Goal: Task Accomplishment & Management: Manage account settings

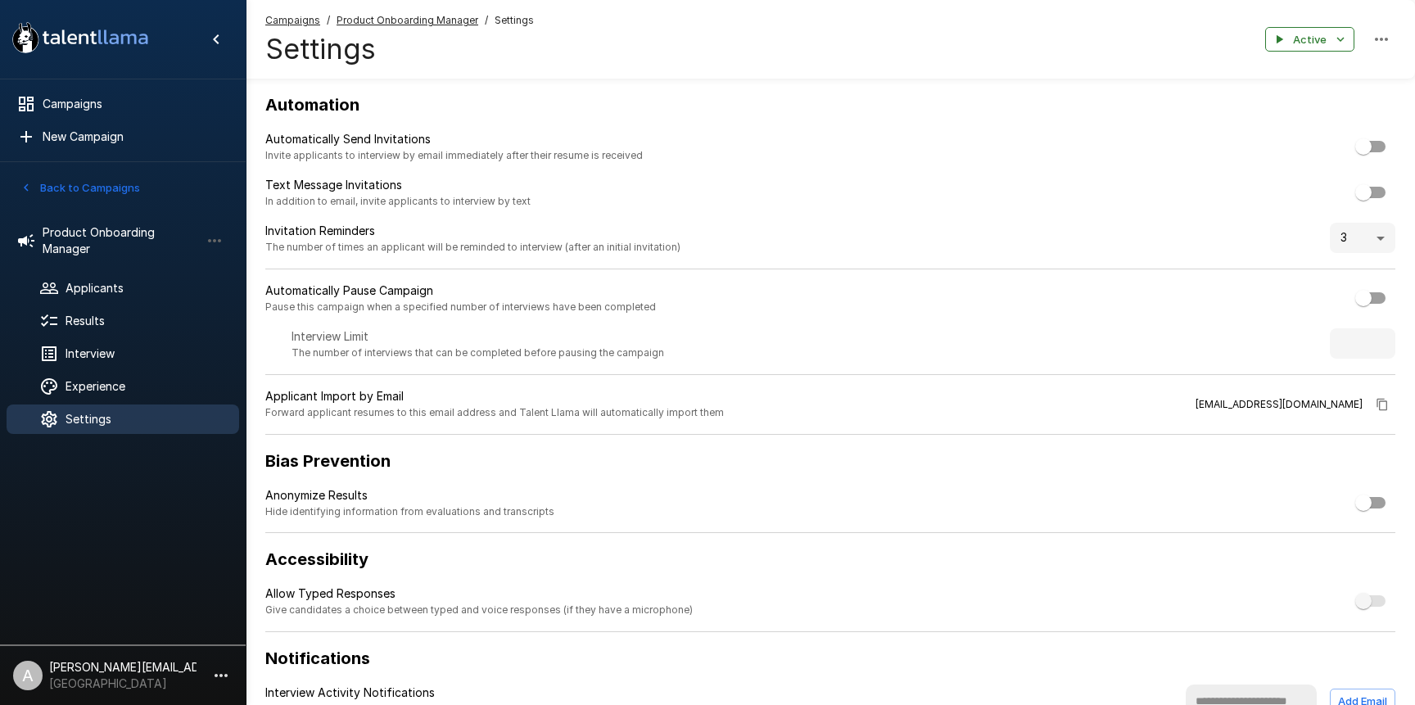
click at [348, 24] on u "Product Onboarding Manager" at bounding box center [408, 20] width 142 height 12
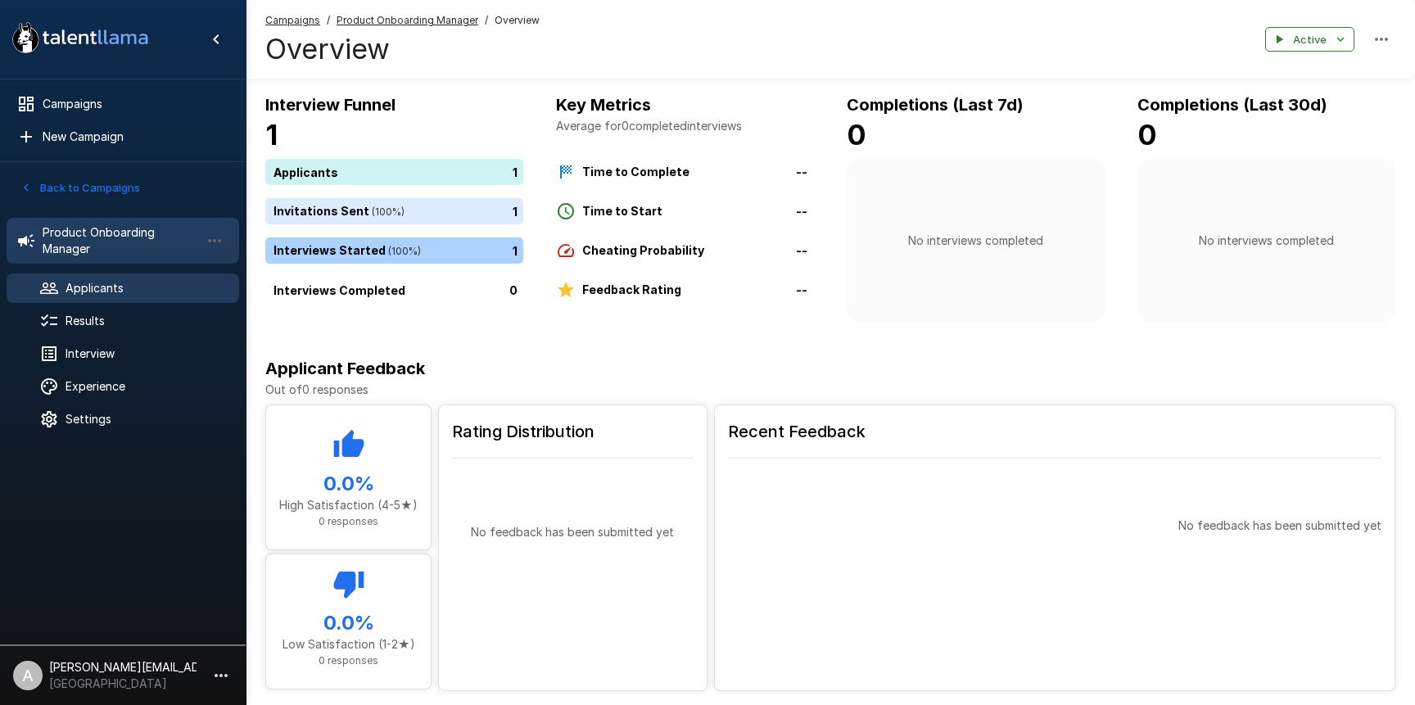
click at [115, 280] on span "Applicants" at bounding box center [146, 288] width 161 height 16
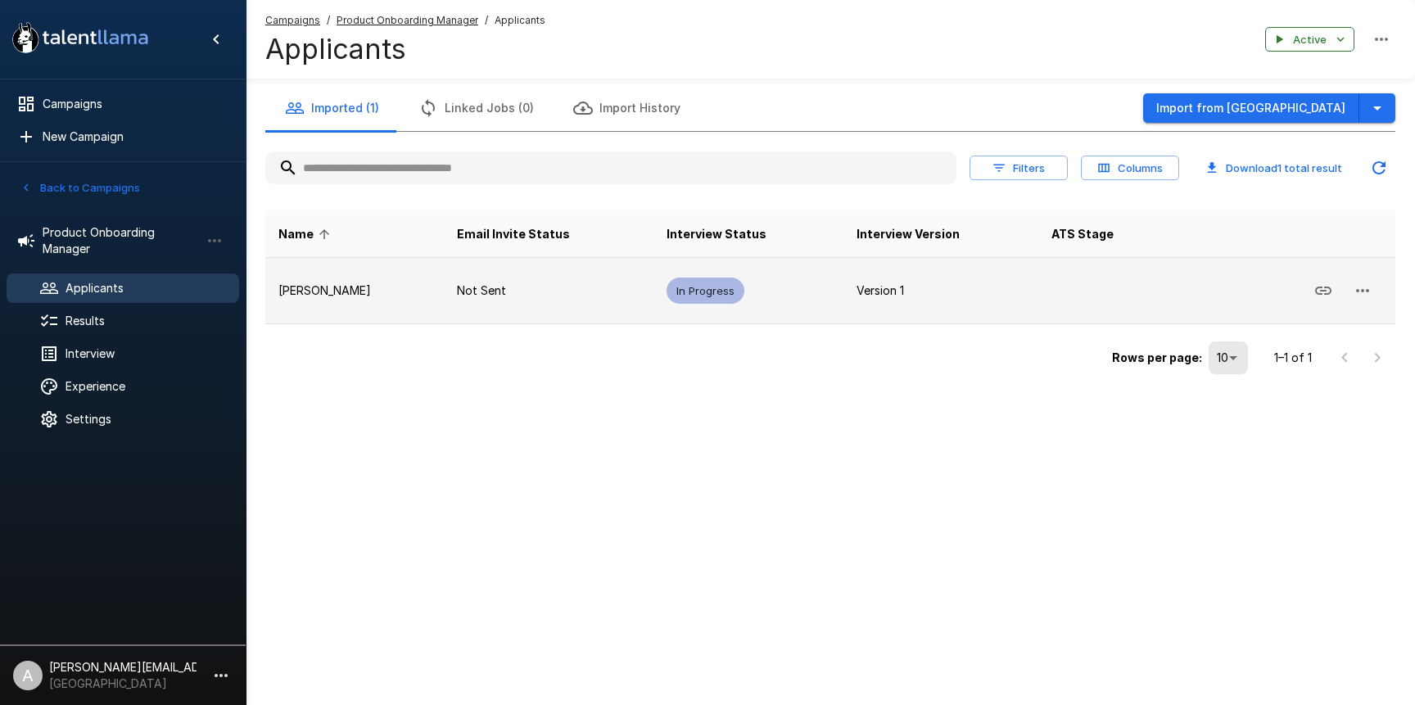
click at [1359, 294] on icon "button" at bounding box center [1363, 291] width 20 height 20
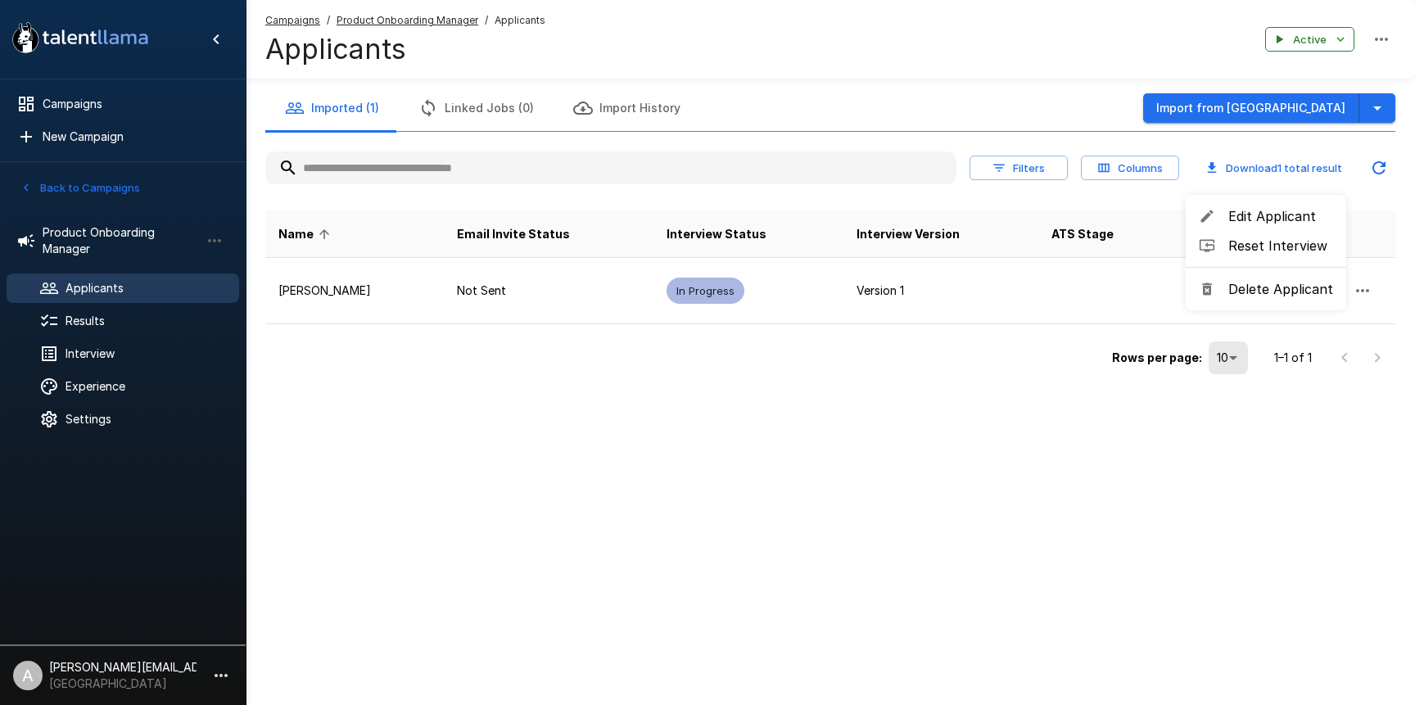
click at [1255, 246] on span "Reset Interview" at bounding box center [1280, 246] width 105 height 20
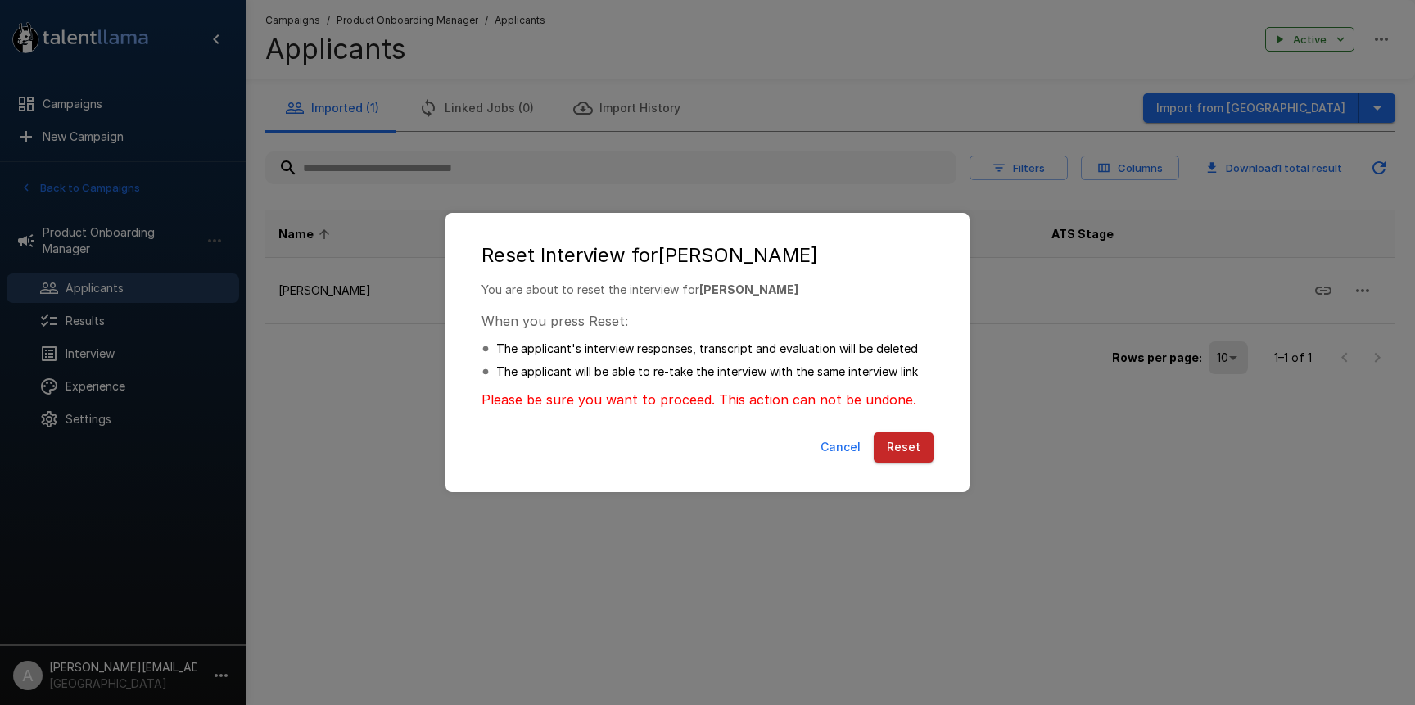
click at [923, 447] on button "Reset" at bounding box center [904, 447] width 60 height 30
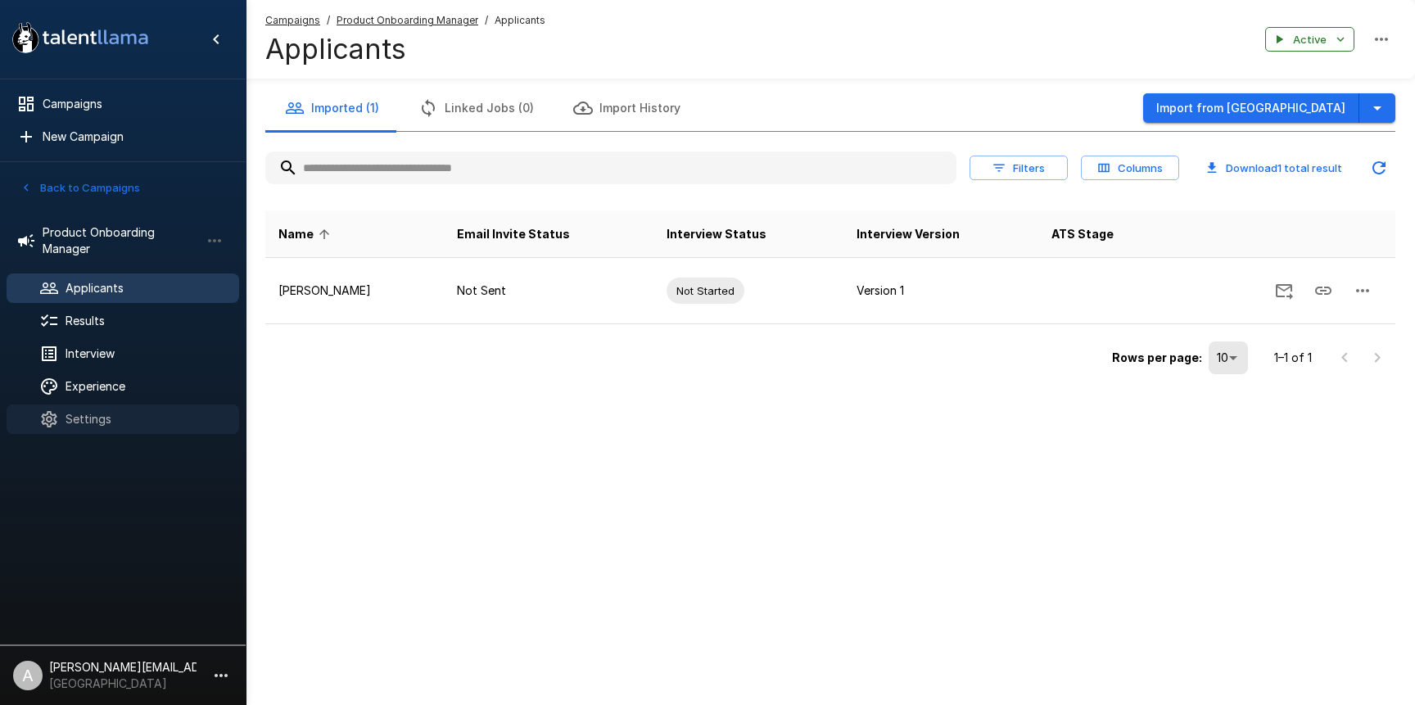
click at [129, 423] on span "Settings" at bounding box center [146, 419] width 161 height 16
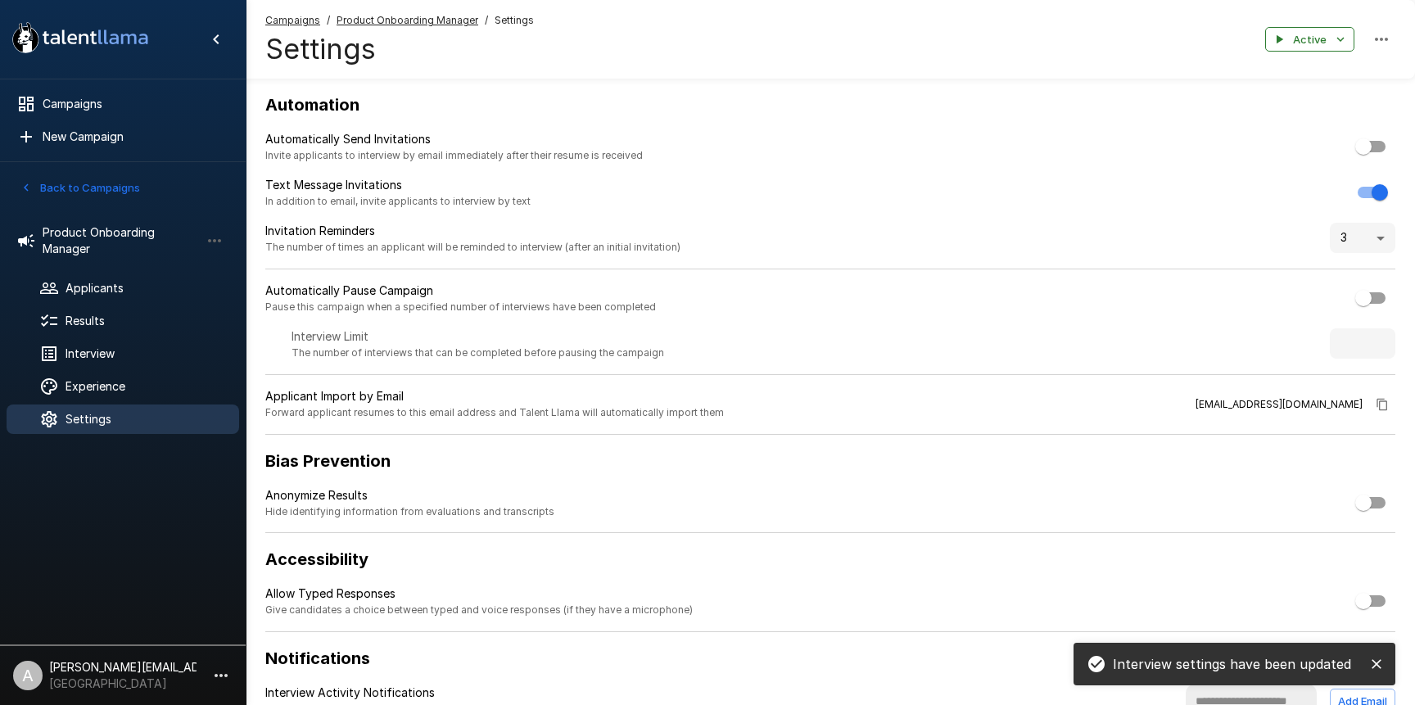
click at [1378, 654] on button "close" at bounding box center [1376, 664] width 25 height 25
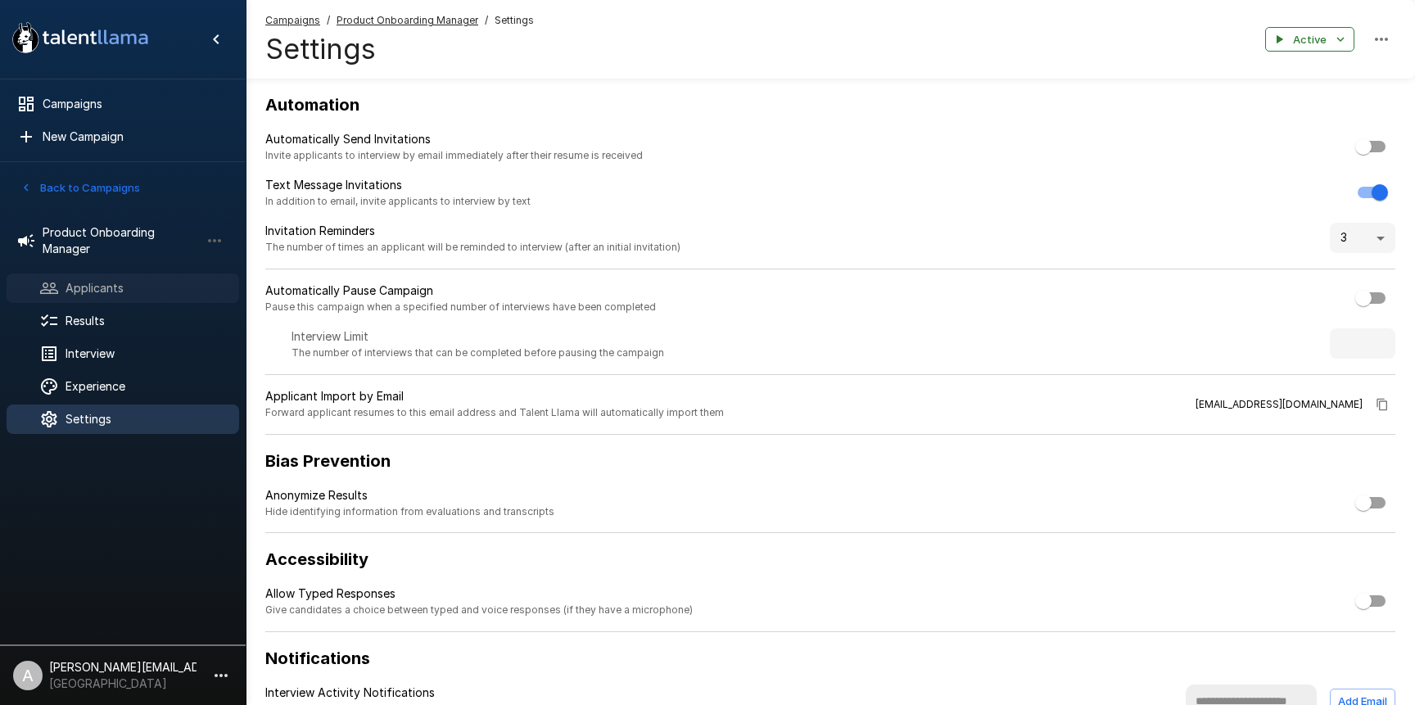
click at [102, 294] on span "Applicants" at bounding box center [146, 288] width 161 height 16
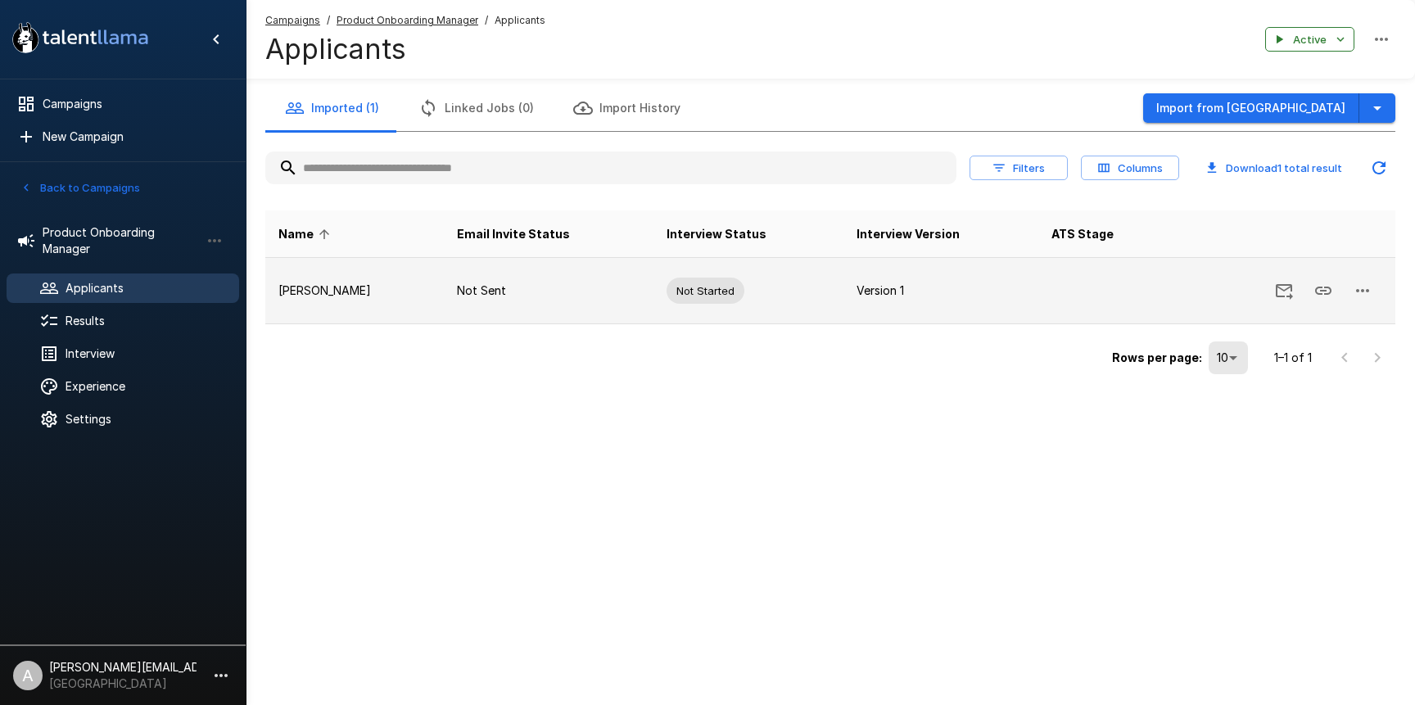
click at [1350, 289] on button "button" at bounding box center [1362, 290] width 39 height 39
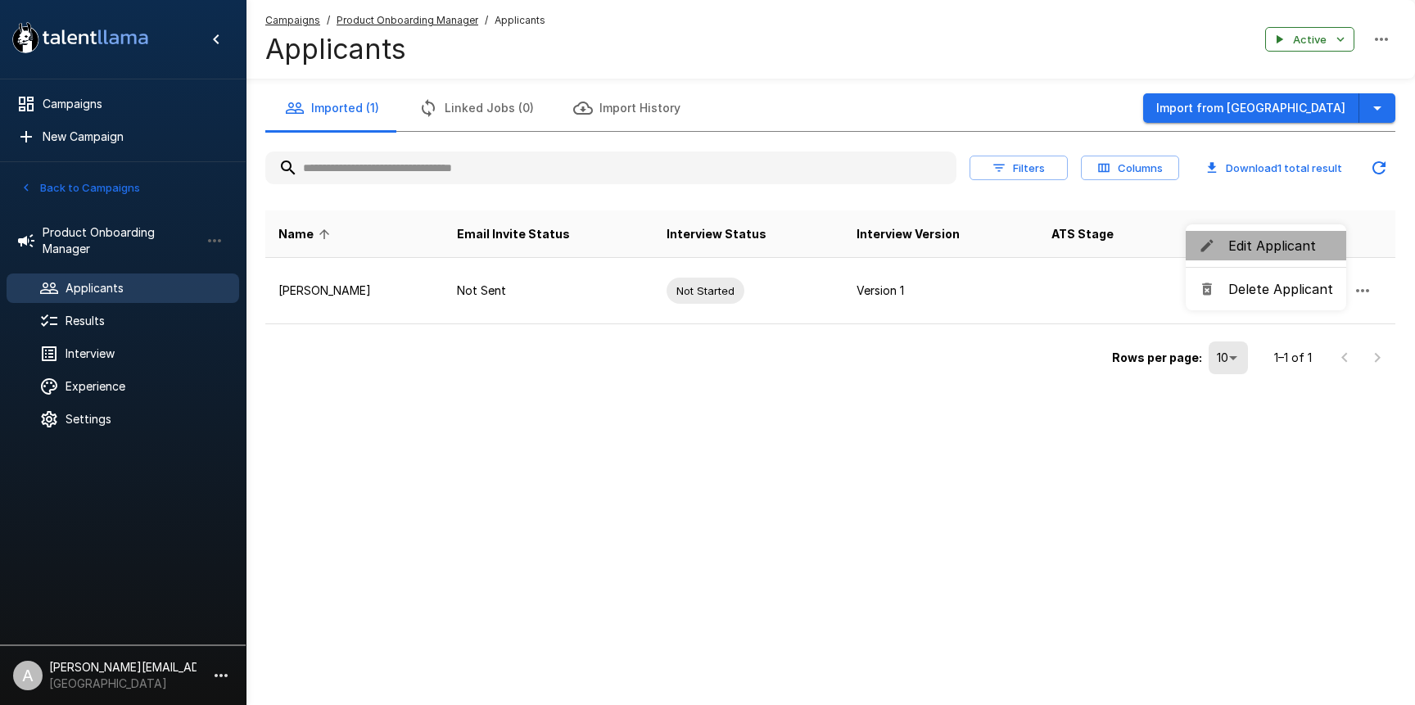
click at [1266, 250] on span "Edit Applicant" at bounding box center [1280, 246] width 105 height 20
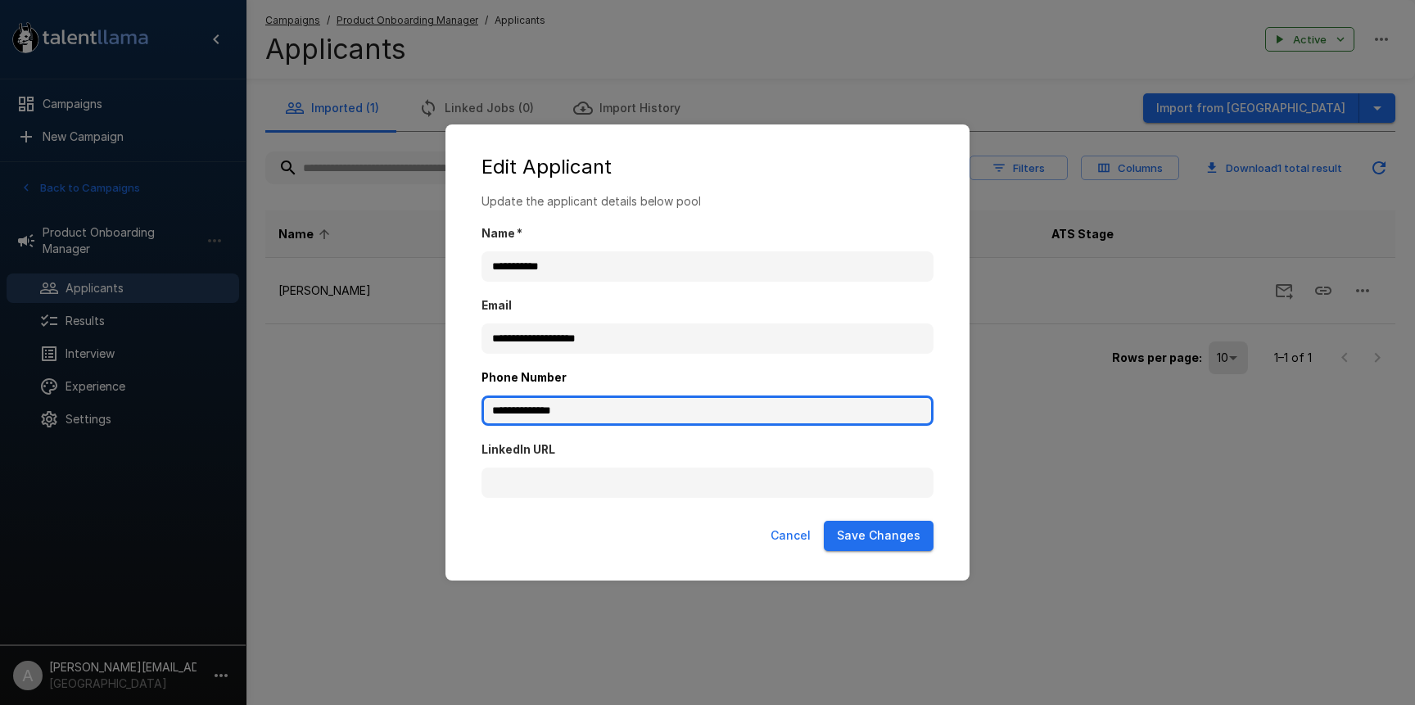
drag, startPoint x: 586, startPoint y: 405, endPoint x: 466, endPoint y: 392, distance: 120.3
click at [466, 392] on div "**********" at bounding box center [707, 353] width 491 height 321
type input "**********"
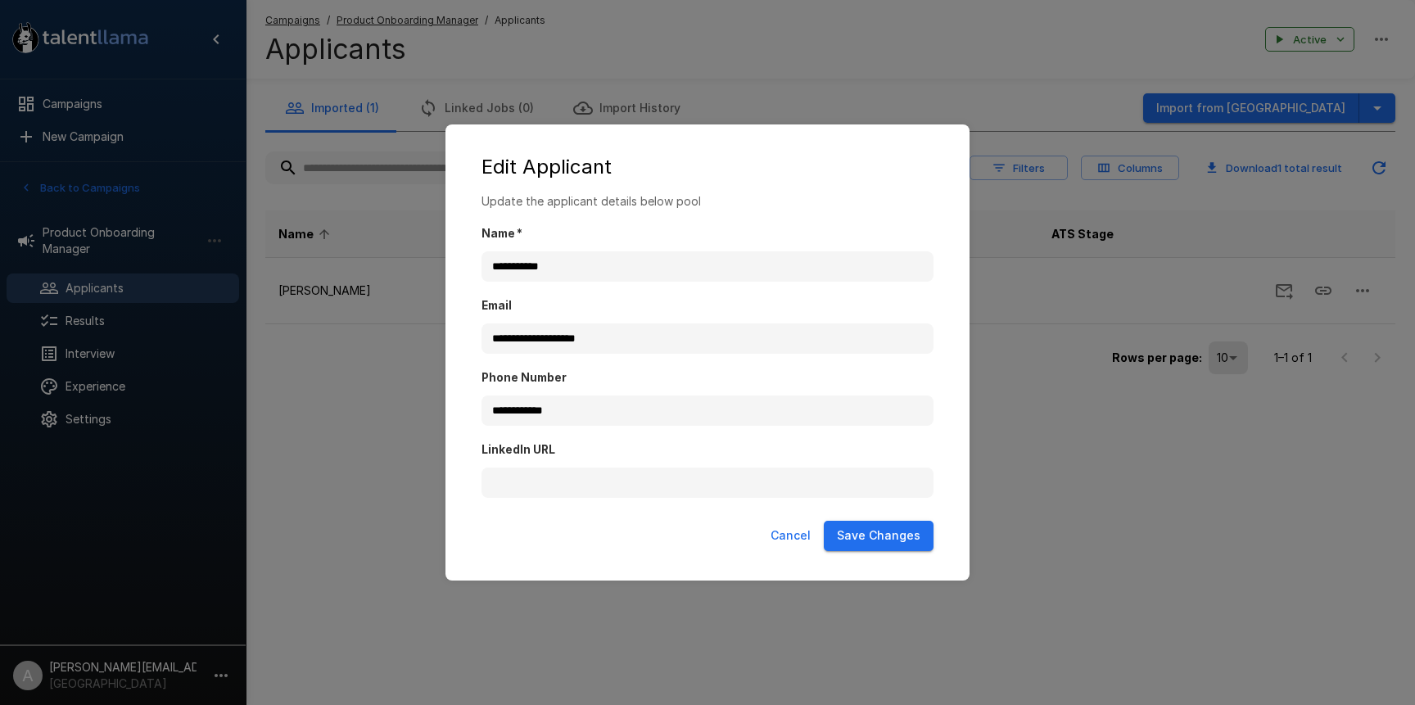
click at [808, 445] on label "LinkedIn URL" at bounding box center [708, 450] width 452 height 16
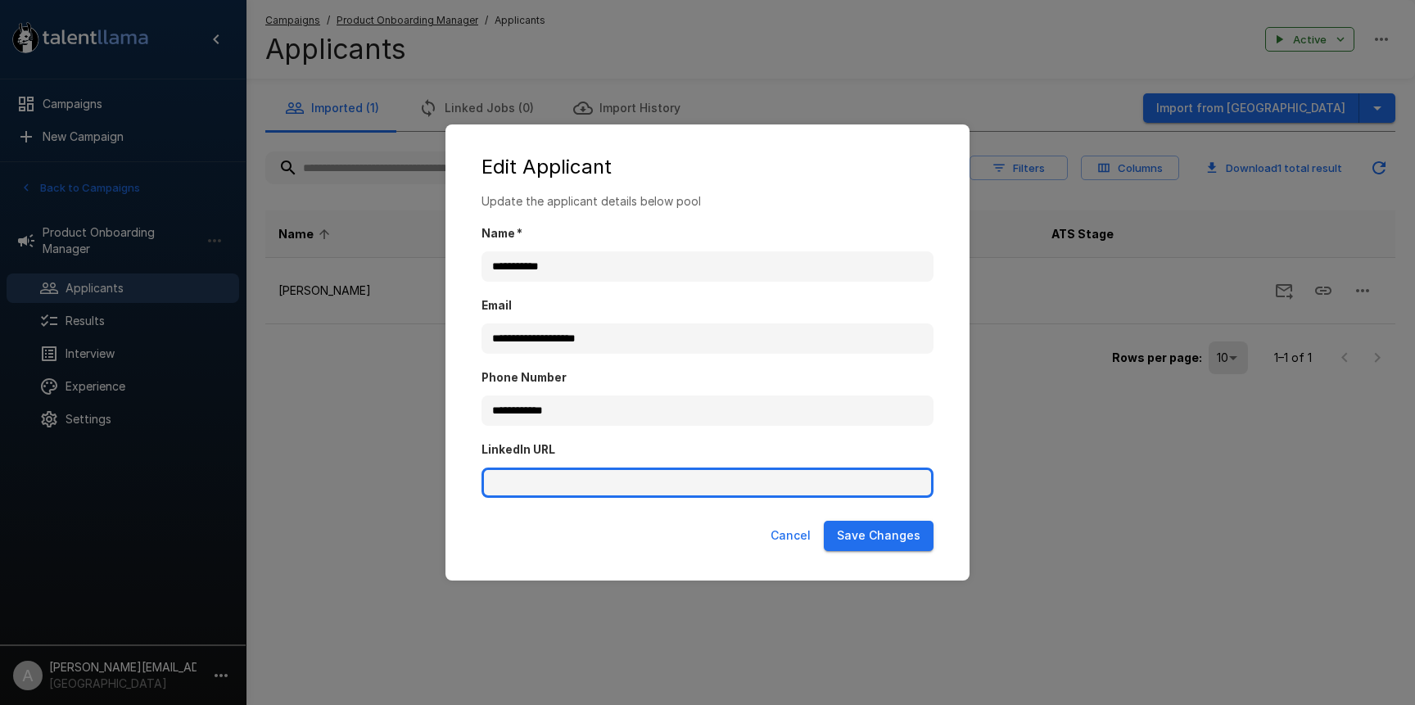
click at [808, 468] on input "LinkedIn URL" at bounding box center [708, 483] width 452 height 31
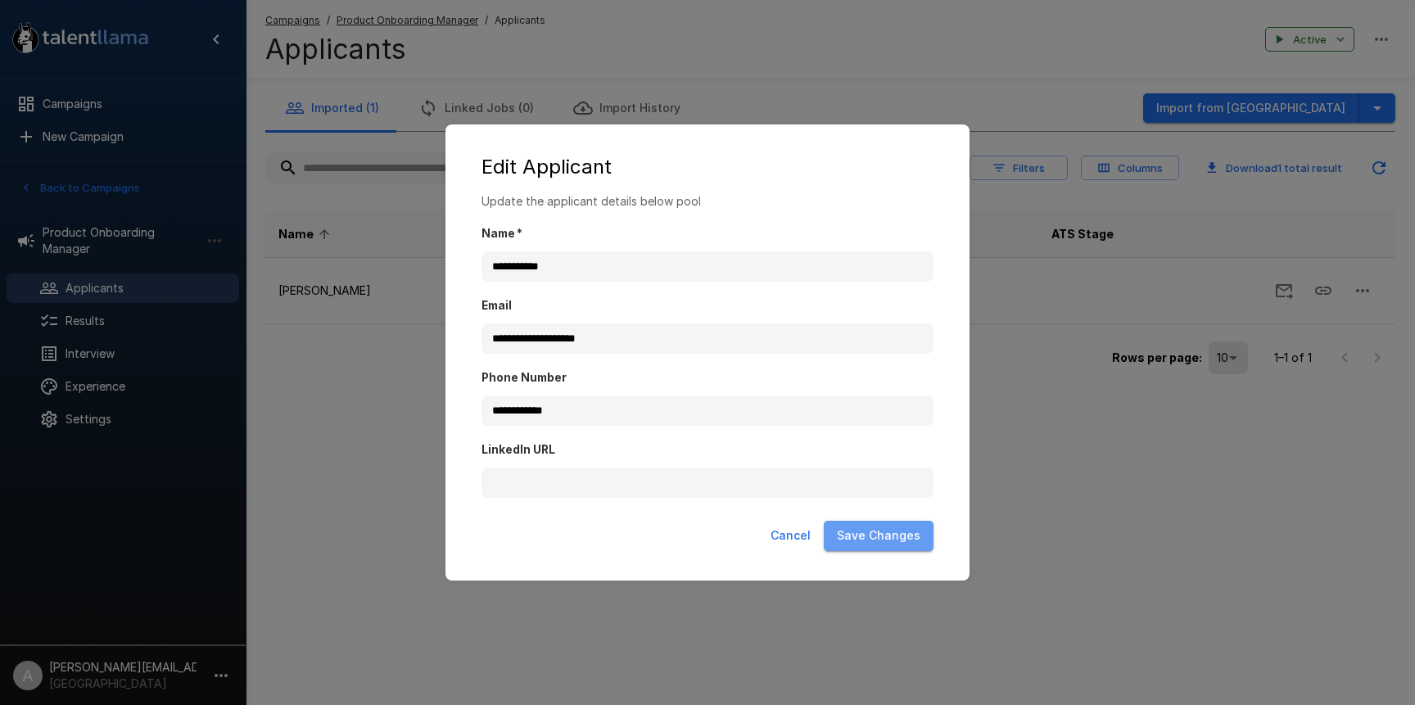
click at [884, 532] on button "Save Changes" at bounding box center [879, 536] width 110 height 30
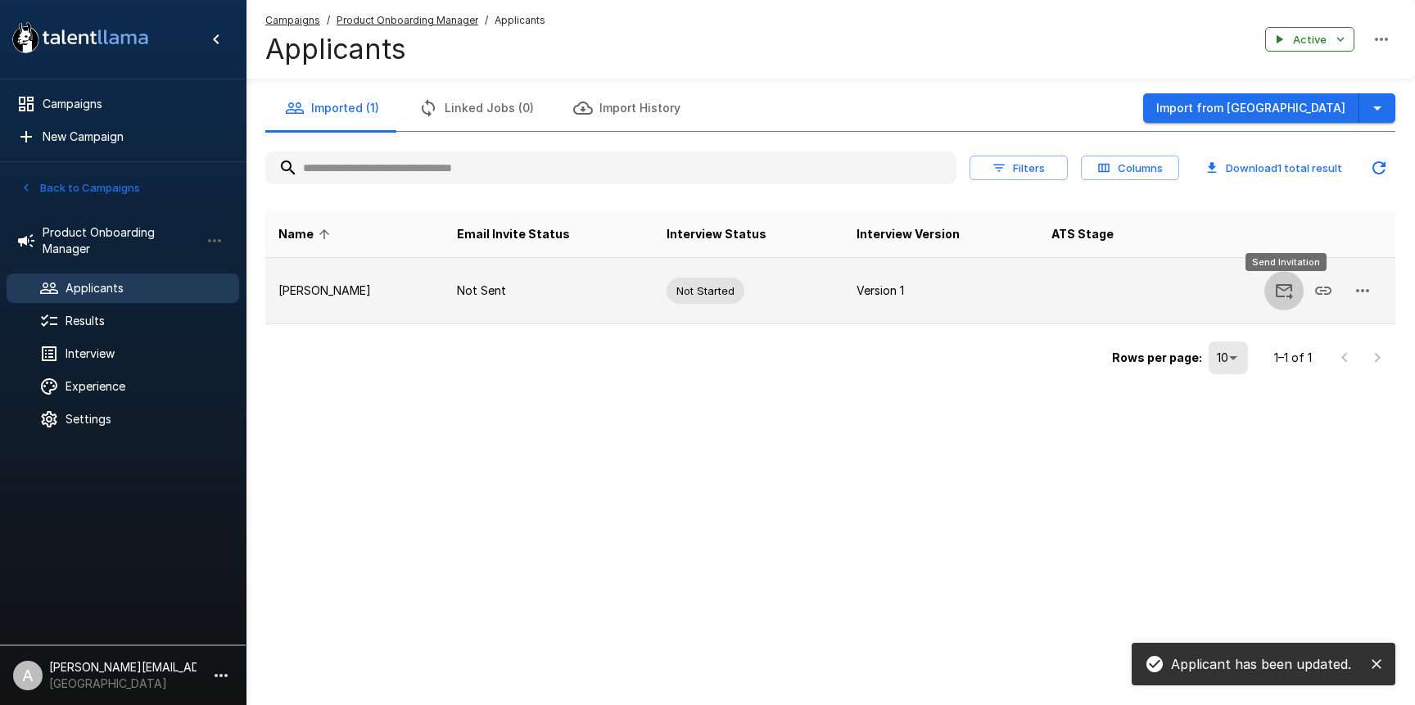
click at [1278, 296] on icon "Send Invitation" at bounding box center [1284, 292] width 17 height 16
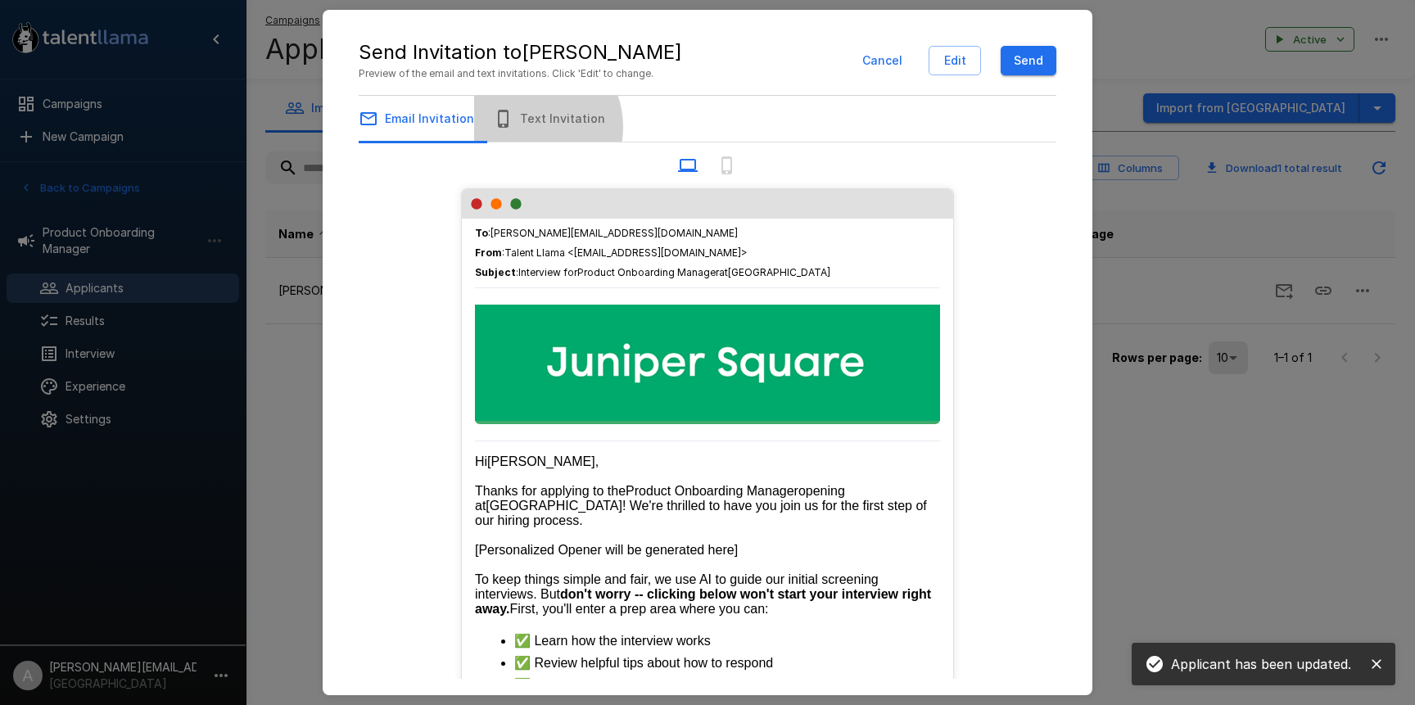
click at [522, 127] on button "Text Invitation" at bounding box center [549, 119] width 151 height 46
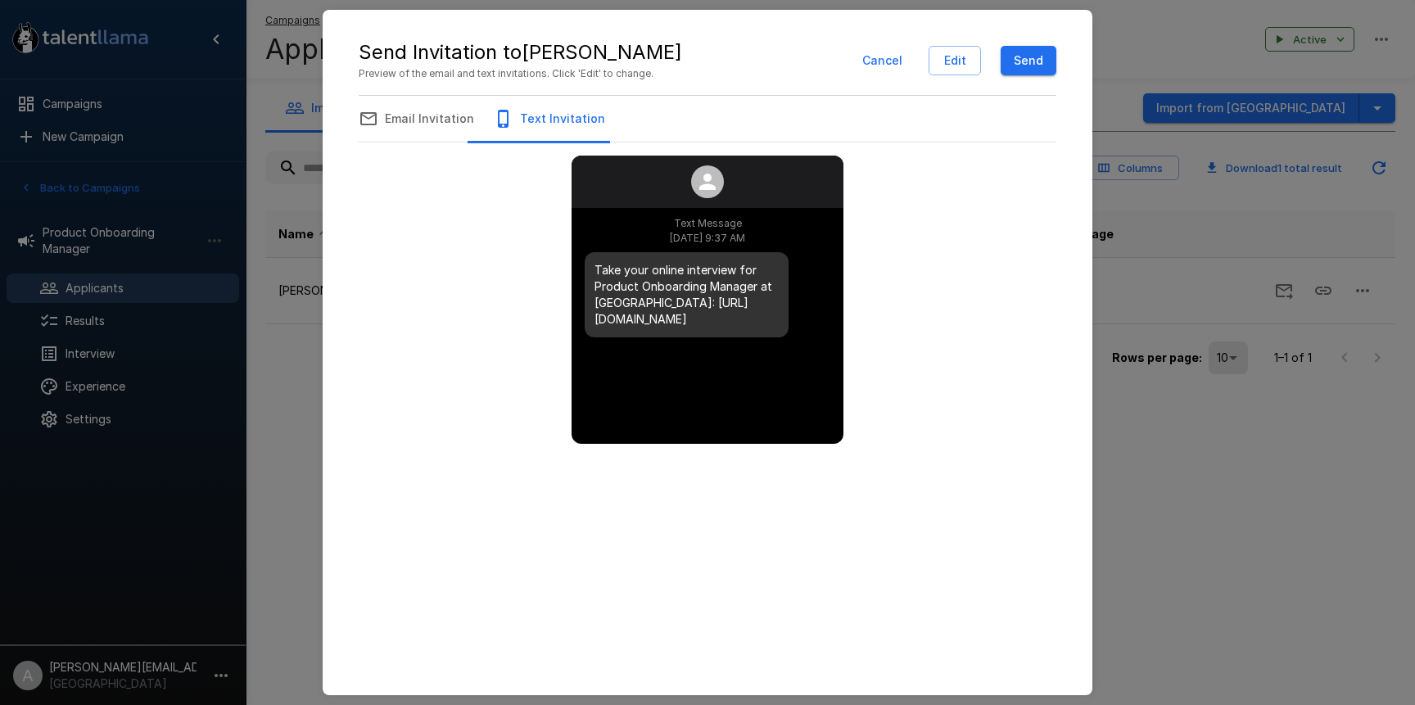
click at [442, 124] on button "Email Invitation" at bounding box center [416, 119] width 155 height 46
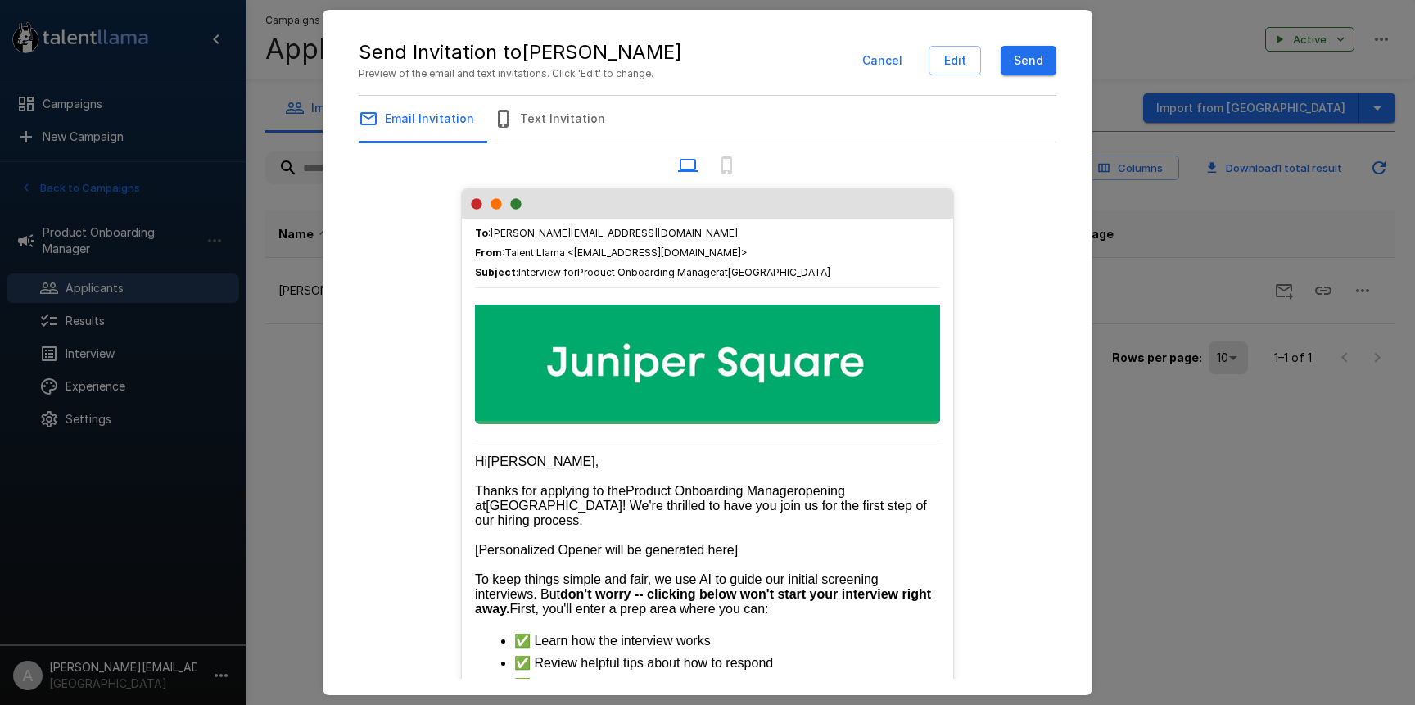
click at [515, 125] on button "Text Invitation" at bounding box center [549, 119] width 151 height 46
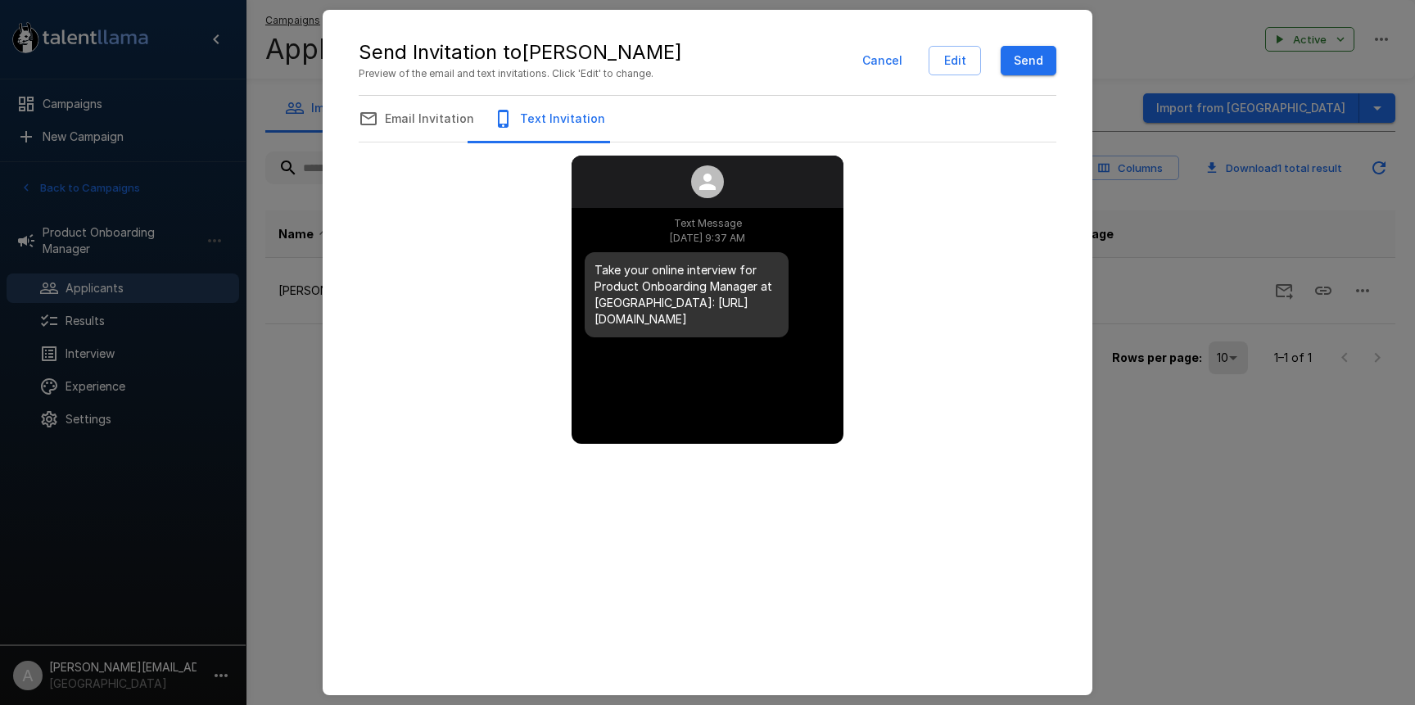
click at [455, 126] on button "Email Invitation" at bounding box center [416, 119] width 155 height 46
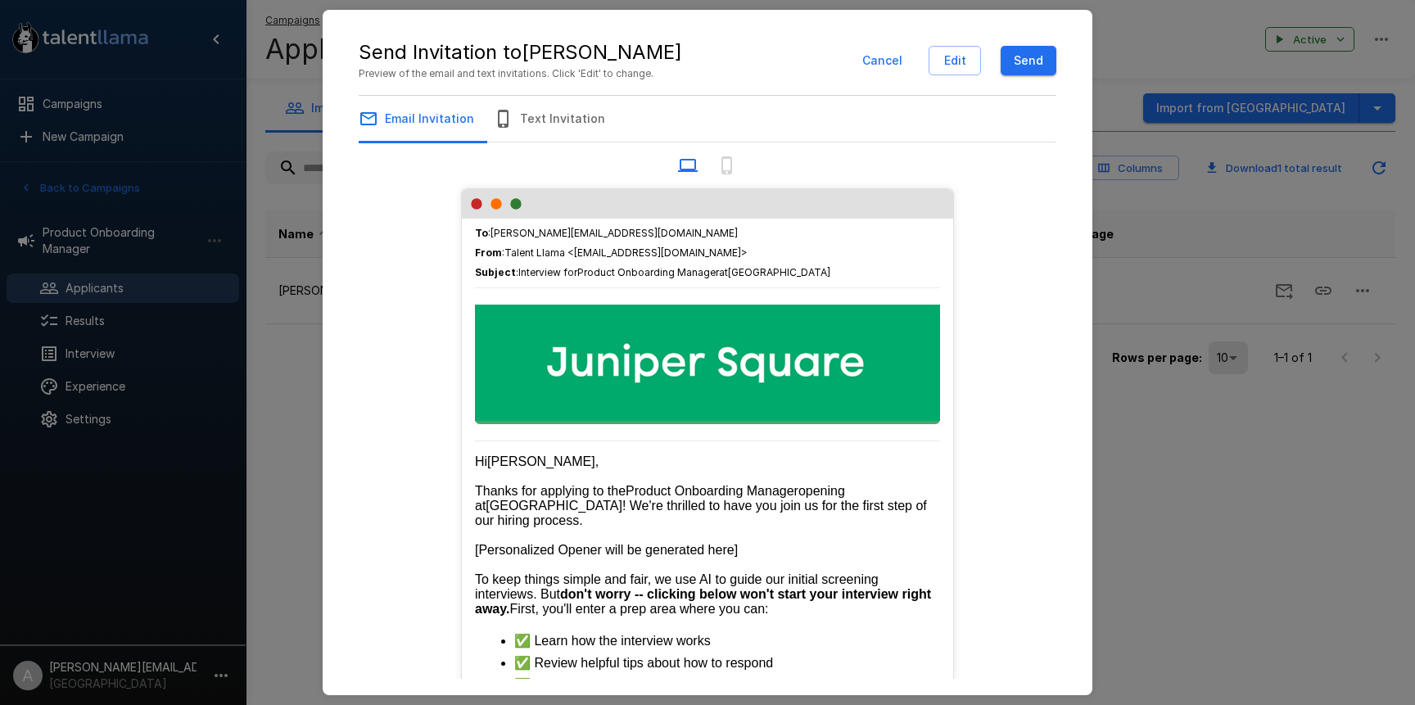
click at [538, 121] on button "Text Invitation" at bounding box center [549, 119] width 151 height 46
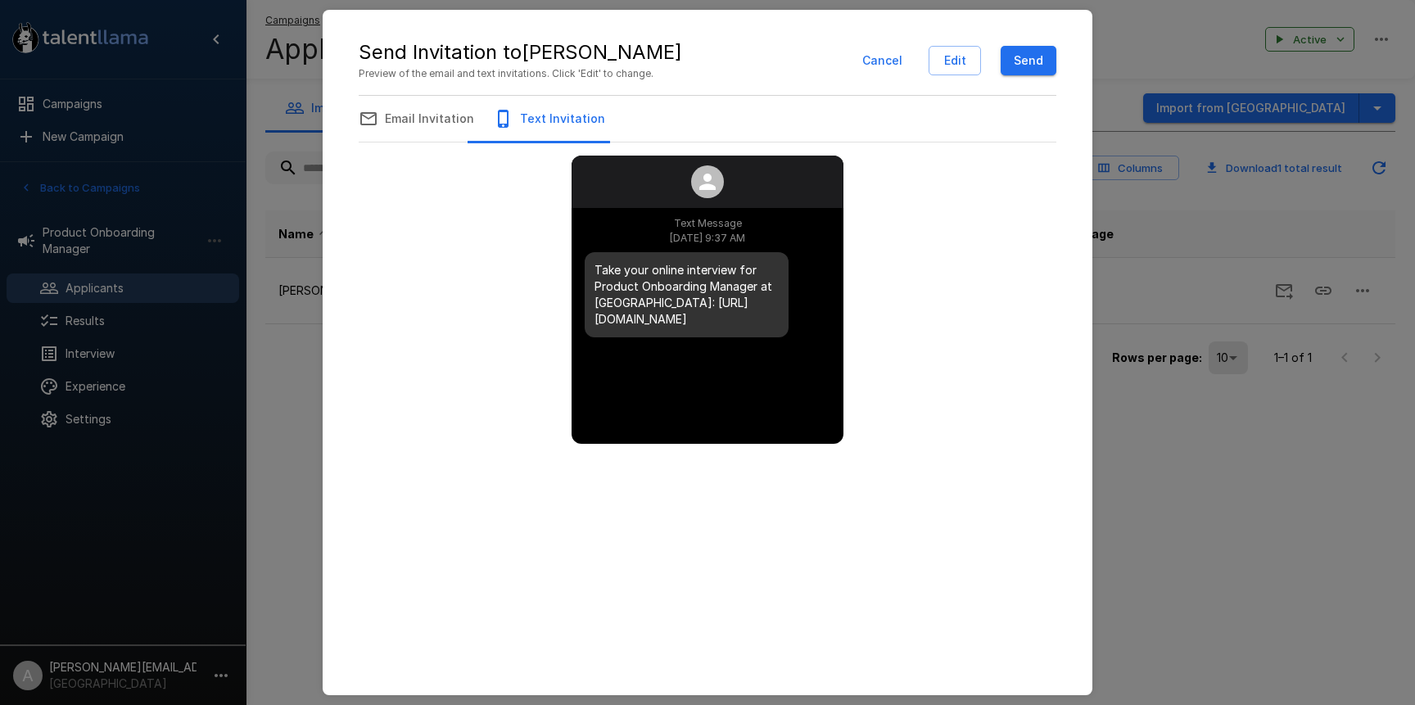
click at [1031, 62] on button "Send" at bounding box center [1029, 61] width 56 height 30
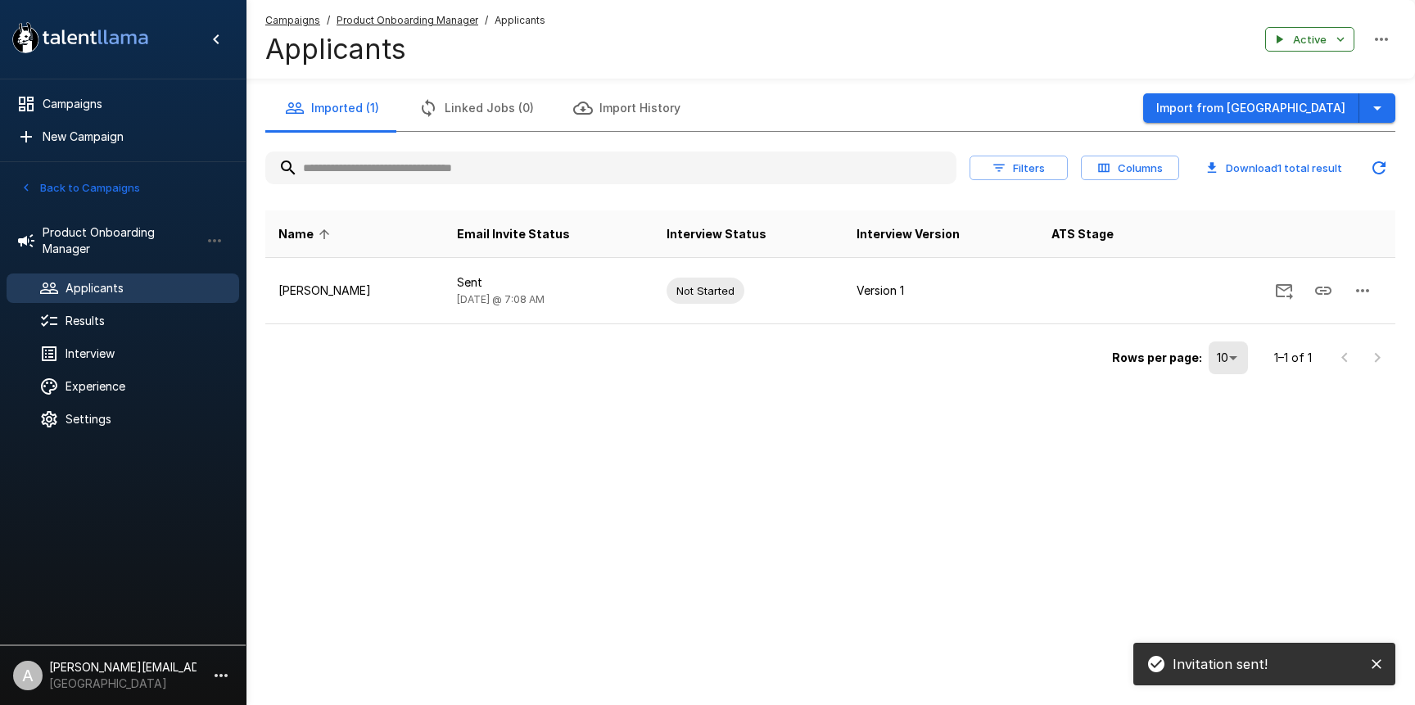
click at [1373, 660] on icon "close" at bounding box center [1377, 664] width 10 height 10
